Goal: Transaction & Acquisition: Purchase product/service

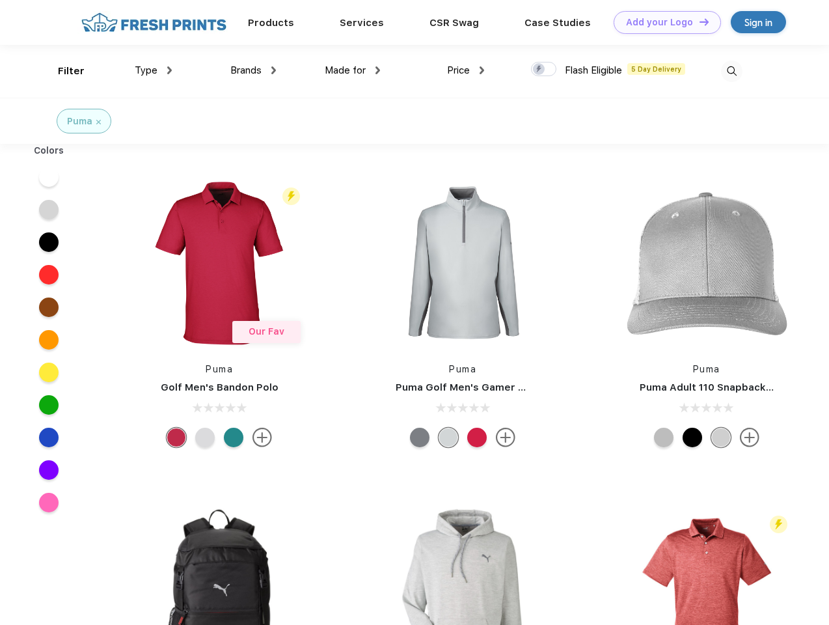
scroll to position [1, 0]
click at [662, 22] on link "Add your Logo Design Tool" at bounding box center [666, 22] width 107 height 23
click at [0, 0] on div "Design Tool" at bounding box center [0, 0] width 0 height 0
click at [698, 21] on link "Add your Logo Design Tool" at bounding box center [666, 22] width 107 height 23
click at [62, 71] on div "Filter" at bounding box center [71, 71] width 27 height 15
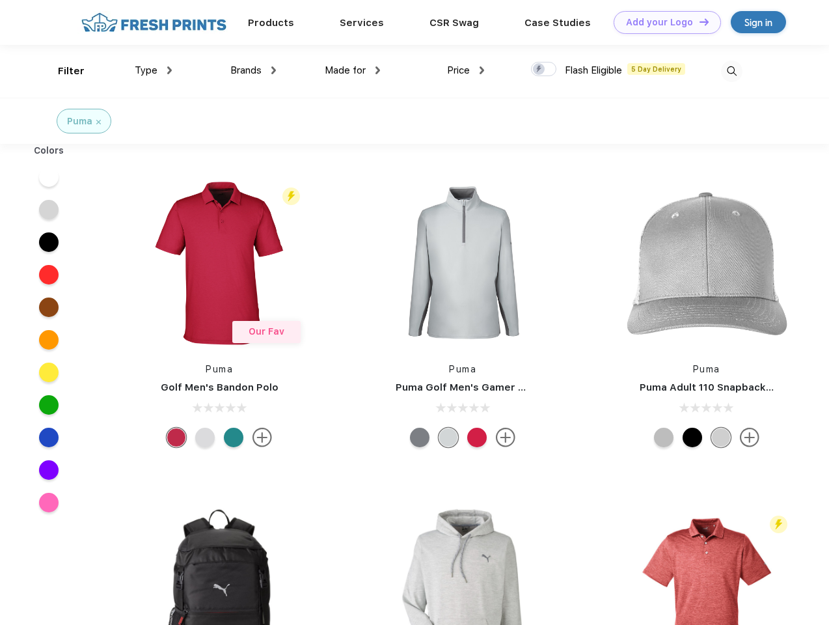
click at [154, 70] on span "Type" at bounding box center [146, 70] width 23 height 12
click at [253, 70] on span "Brands" at bounding box center [245, 70] width 31 height 12
click at [353, 70] on span "Made for" at bounding box center [345, 70] width 41 height 12
click at [466, 70] on span "Price" at bounding box center [458, 70] width 23 height 12
click at [544, 70] on div at bounding box center [543, 69] width 25 height 14
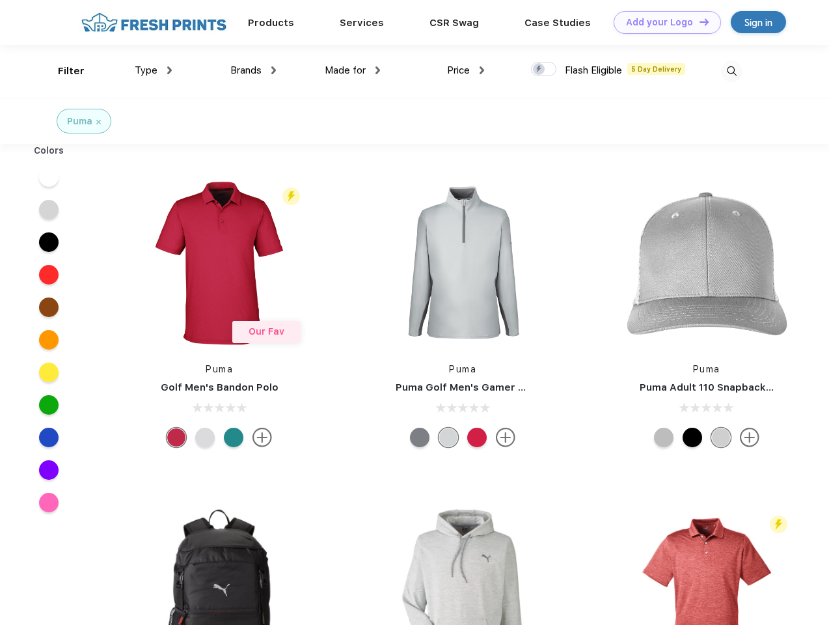
click at [539, 70] on input "checkbox" at bounding box center [535, 65] width 8 height 8
click at [731, 71] on img at bounding box center [731, 71] width 21 height 21
